Goal: Navigation & Orientation: Find specific page/section

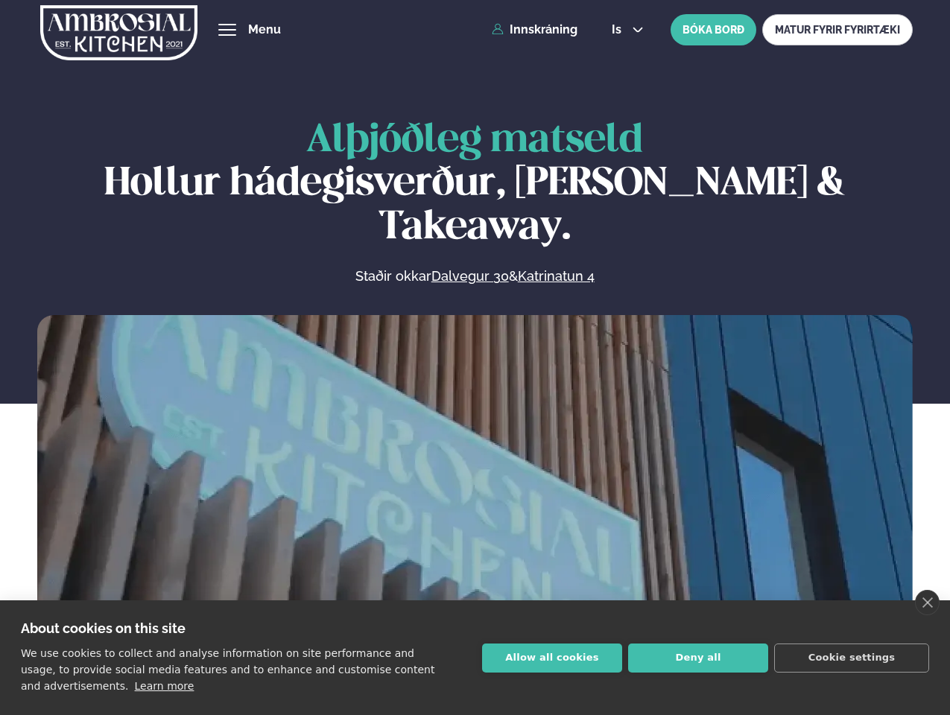
click at [927, 603] on link "close" at bounding box center [927, 602] width 25 height 25
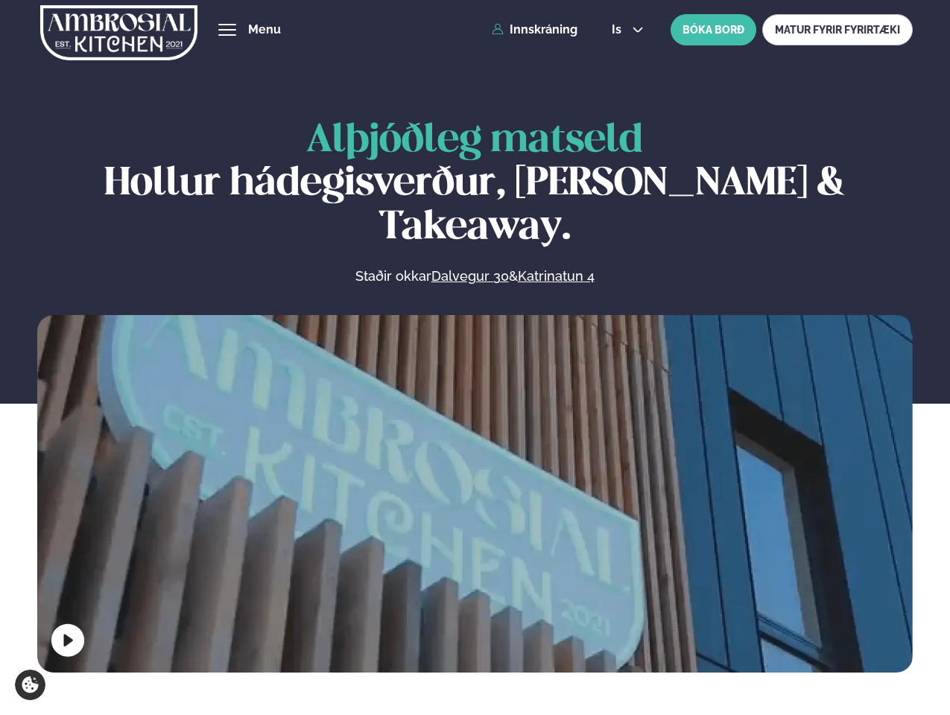
click at [227, 30] on span "hamburger" at bounding box center [227, 29] width 13 height 13
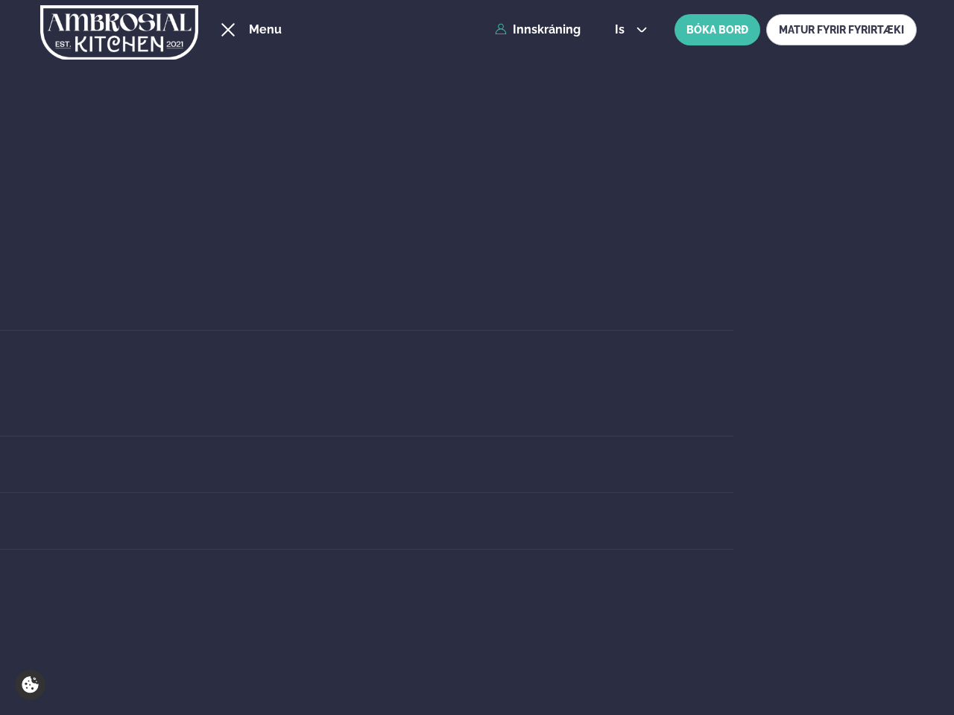
click at [626, 30] on span "is" at bounding box center [622, 30] width 14 height 12
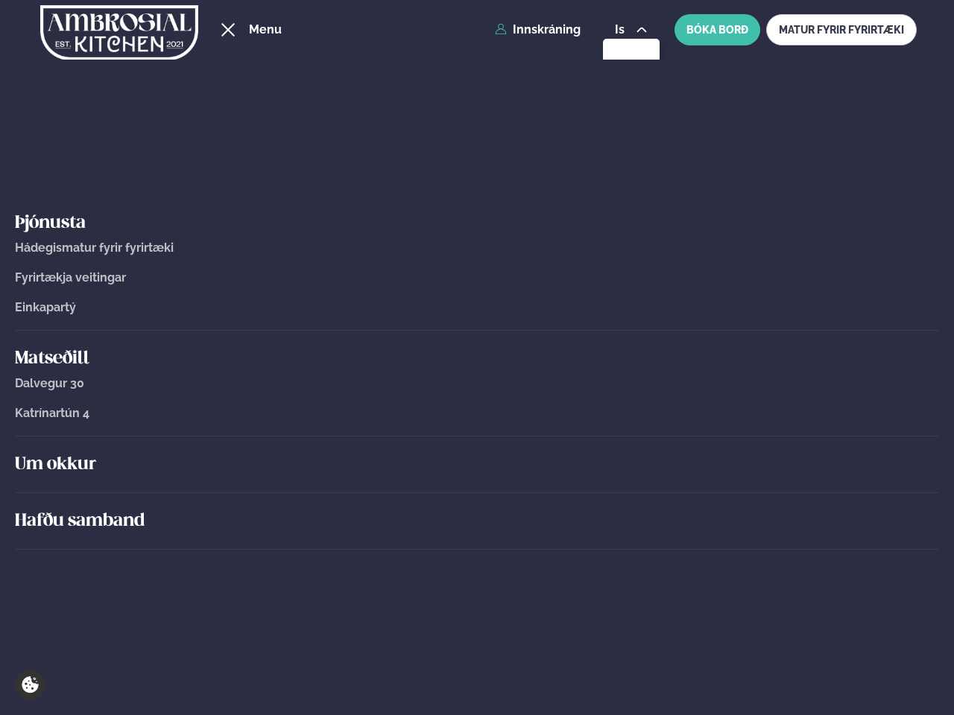
click at [475, 490] on div "Um okkur" at bounding box center [477, 465] width 924 height 57
